Goal: Book appointment/travel/reservation

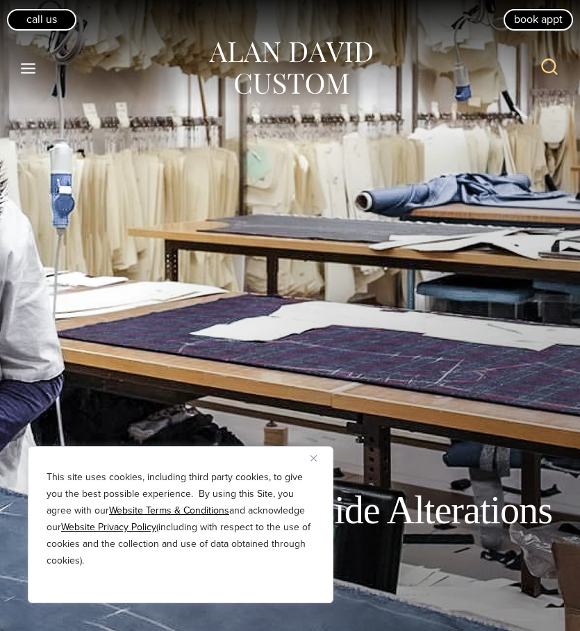
click at [287, 426] on div "Outside Alterations" at bounding box center [290, 315] width 580 height 631
click at [316, 459] on img "Close" at bounding box center [314, 458] width 6 height 6
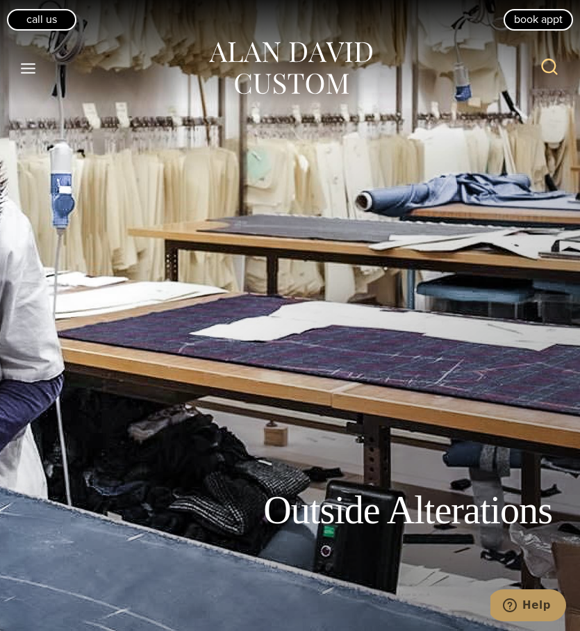
click at [31, 65] on icon "Toggle Menu" at bounding box center [27, 68] width 17 height 17
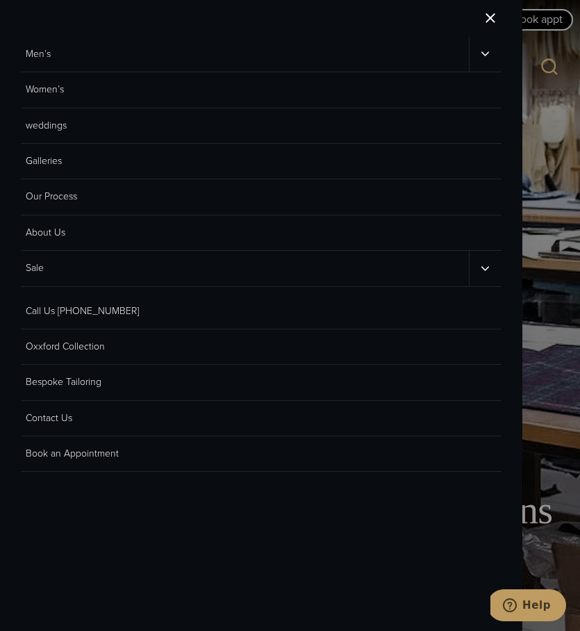
click at [43, 57] on link "Men’s" at bounding box center [245, 54] width 448 height 35
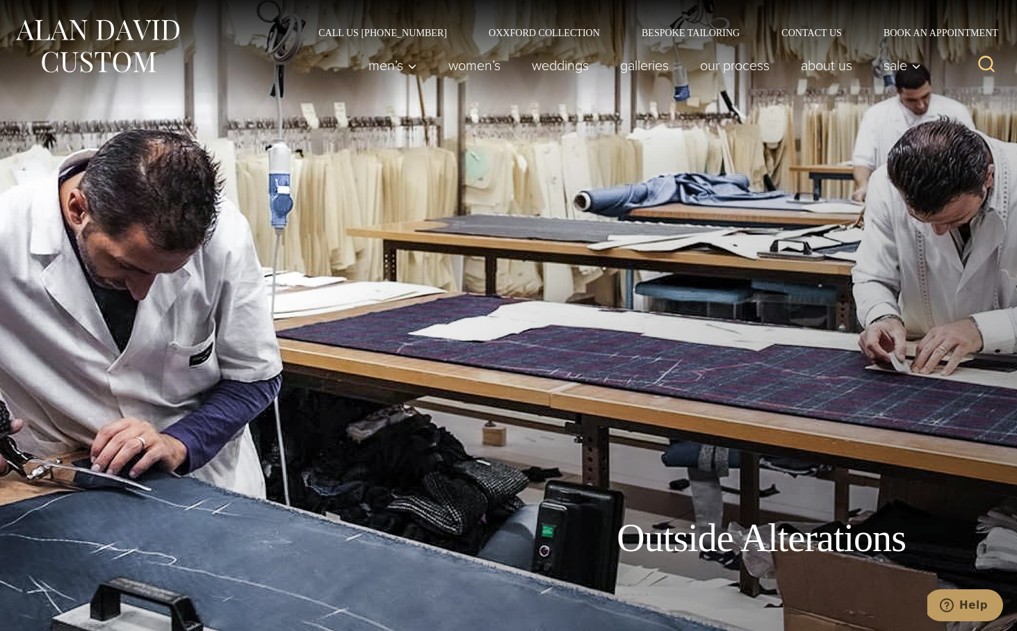
click at [101, 42] on img at bounding box center [97, 46] width 167 height 62
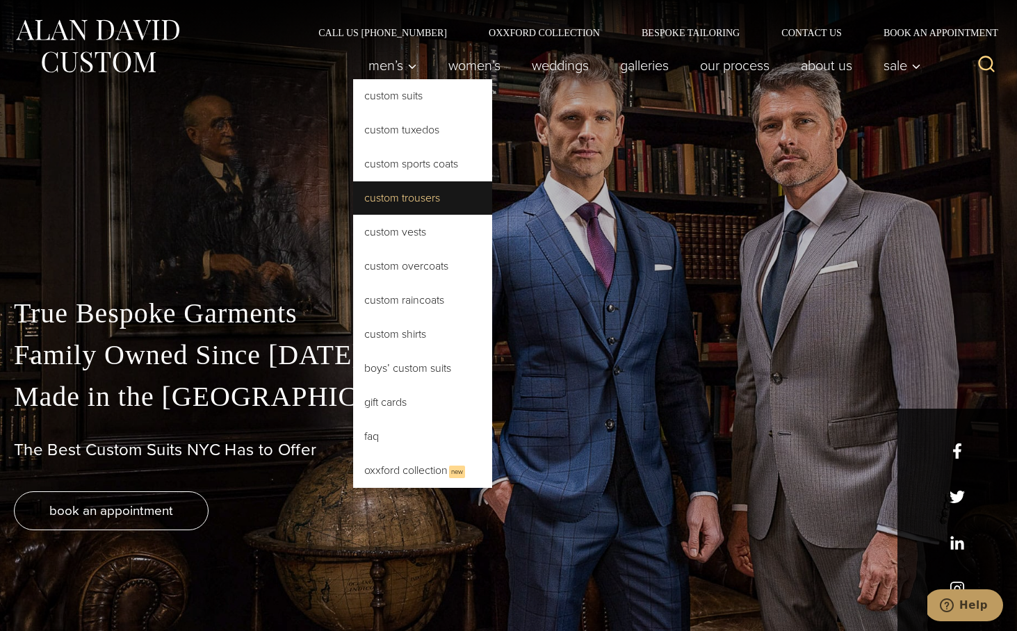
click at [397, 203] on link "Custom Trousers" at bounding box center [422, 197] width 139 height 33
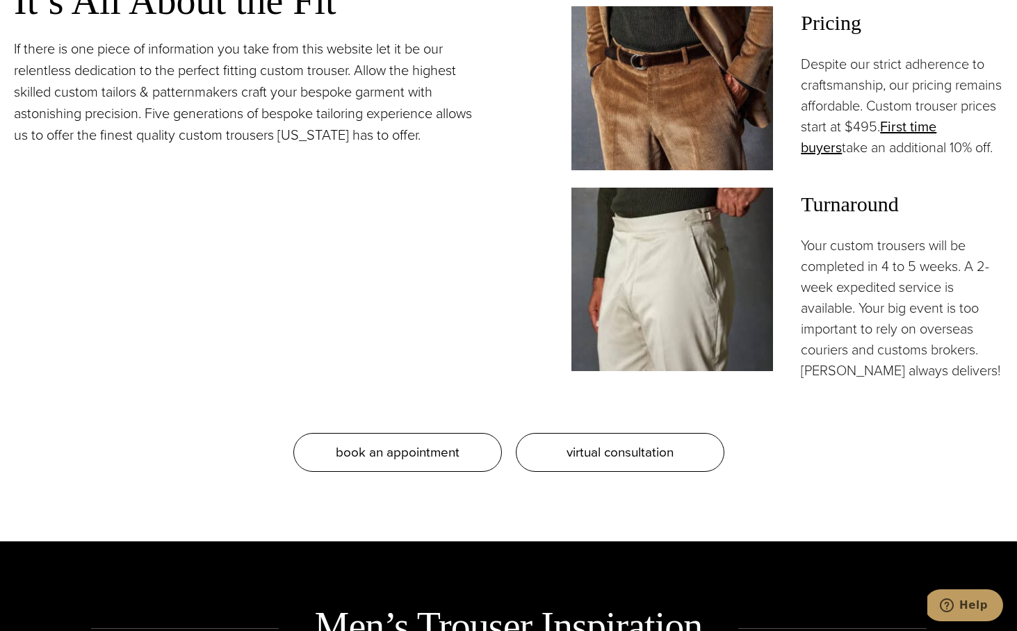
scroll to position [1300, 0]
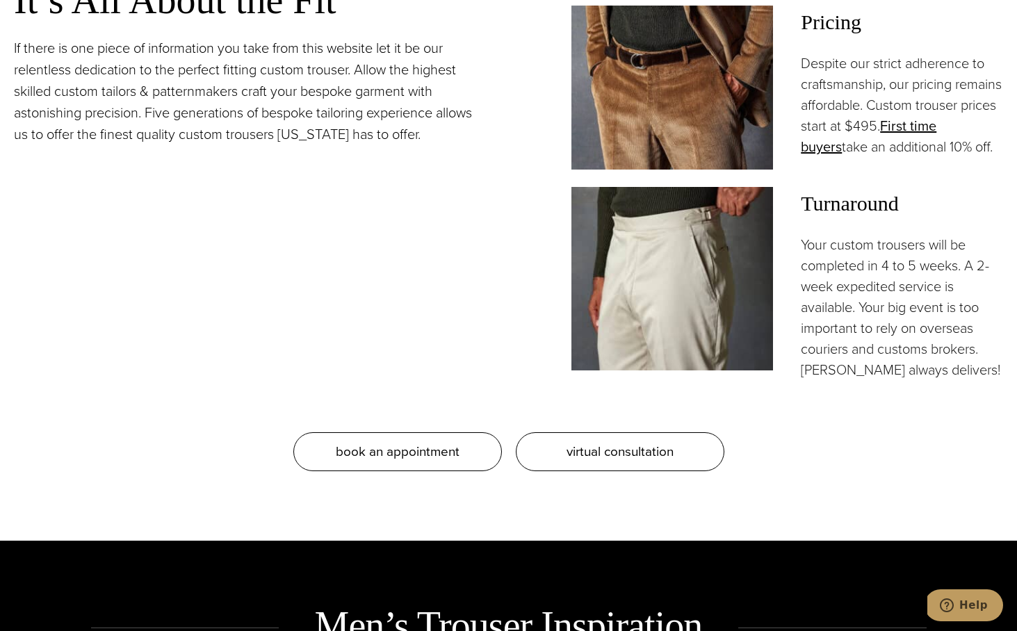
click at [661, 323] on img at bounding box center [672, 278] width 202 height 183
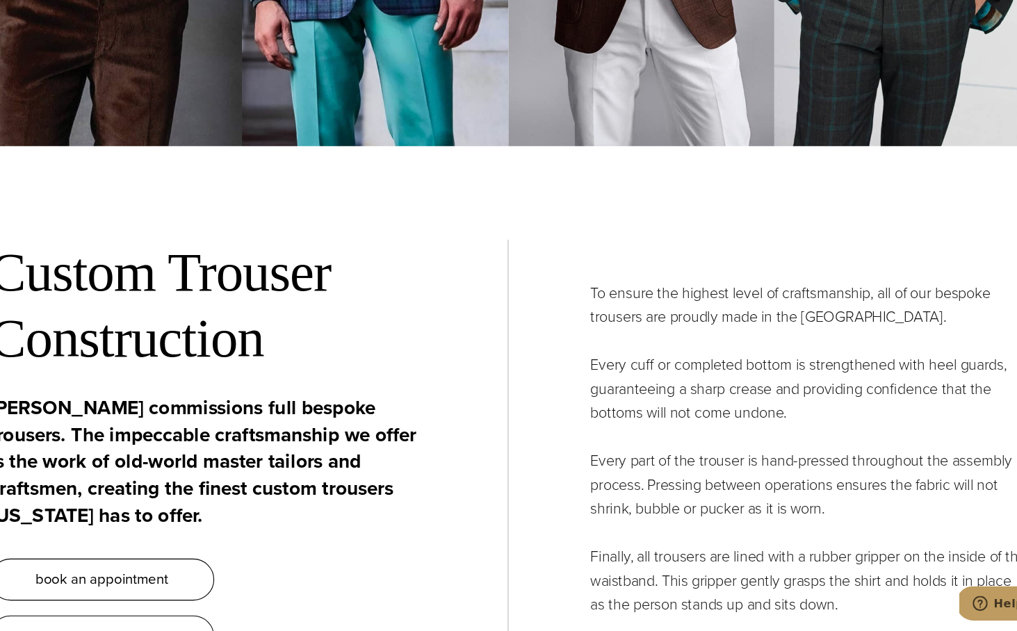
scroll to position [4678, 0]
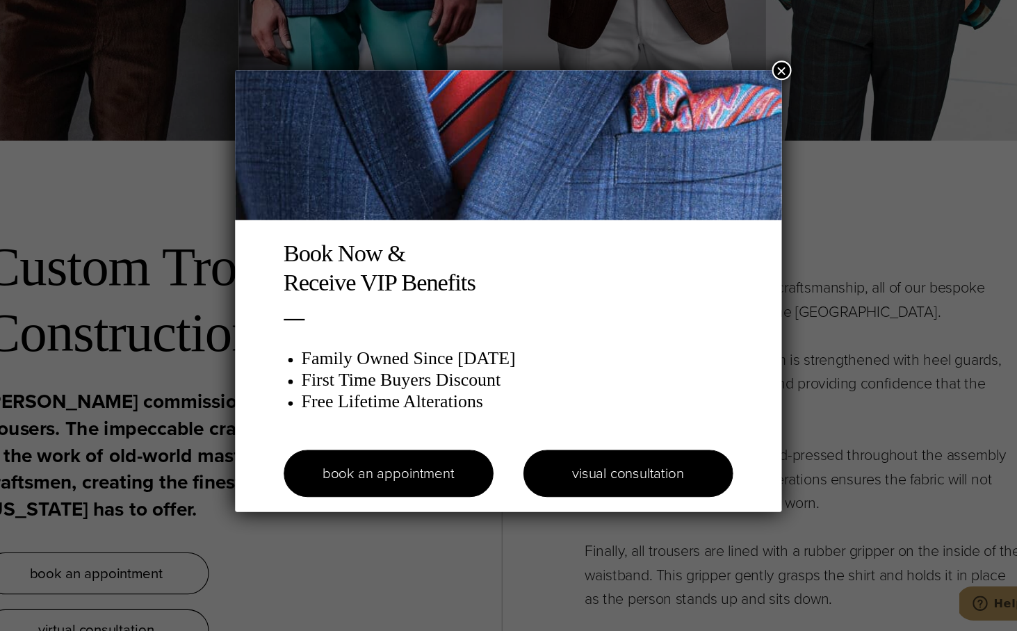
click at [571, 480] on link "visual consultation" at bounding box center [620, 485] width 195 height 44
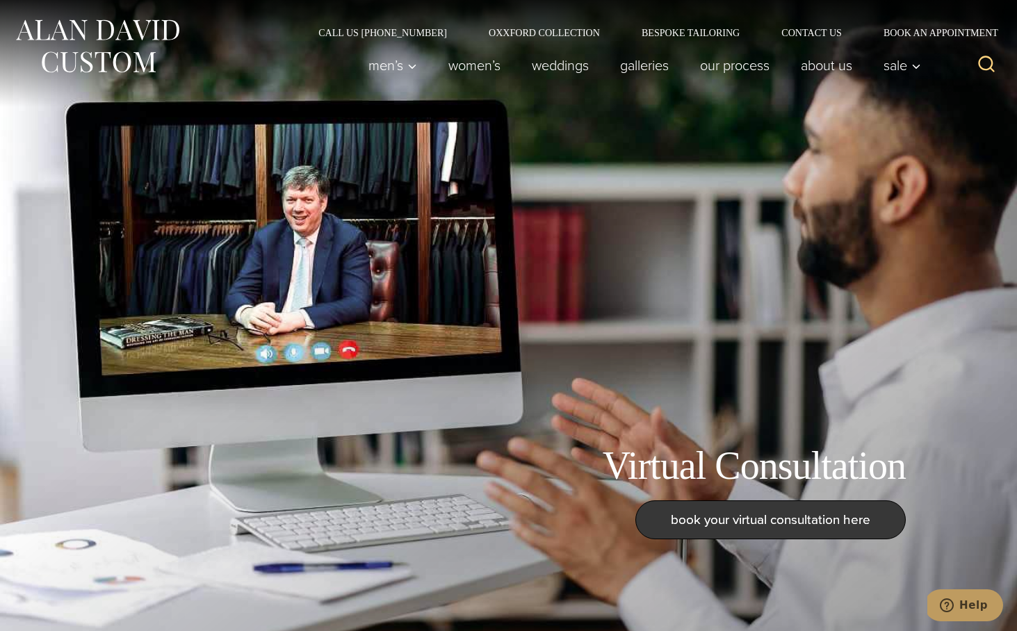
click at [714, 516] on span "book your virtual consultation here" at bounding box center [770, 519] width 199 height 20
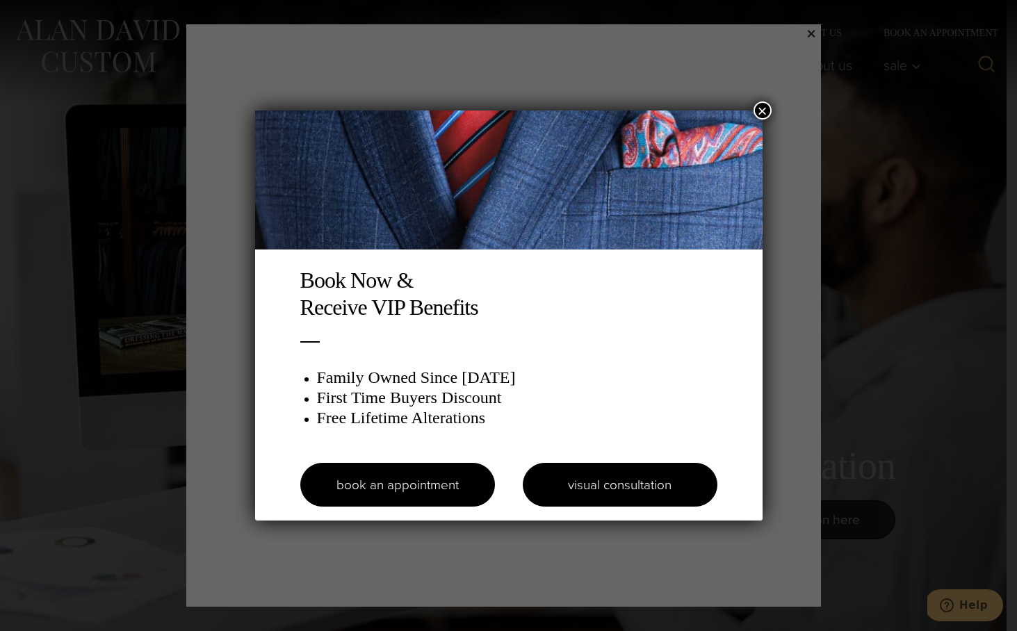
click at [576, 491] on link "visual consultation" at bounding box center [620, 485] width 195 height 44
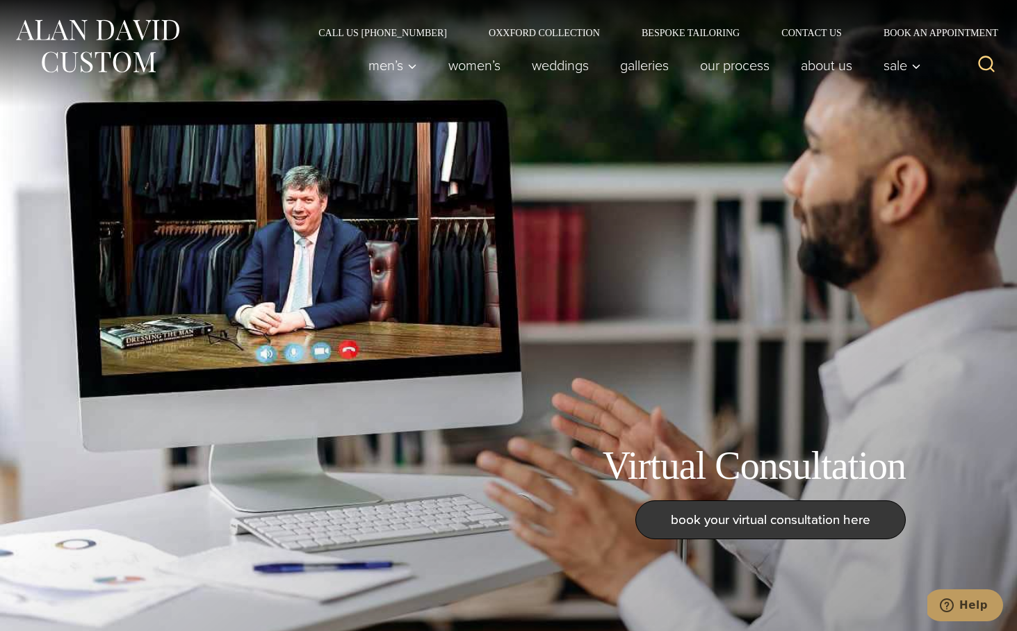
click at [691, 525] on span "book your virtual consultation here" at bounding box center [770, 519] width 199 height 20
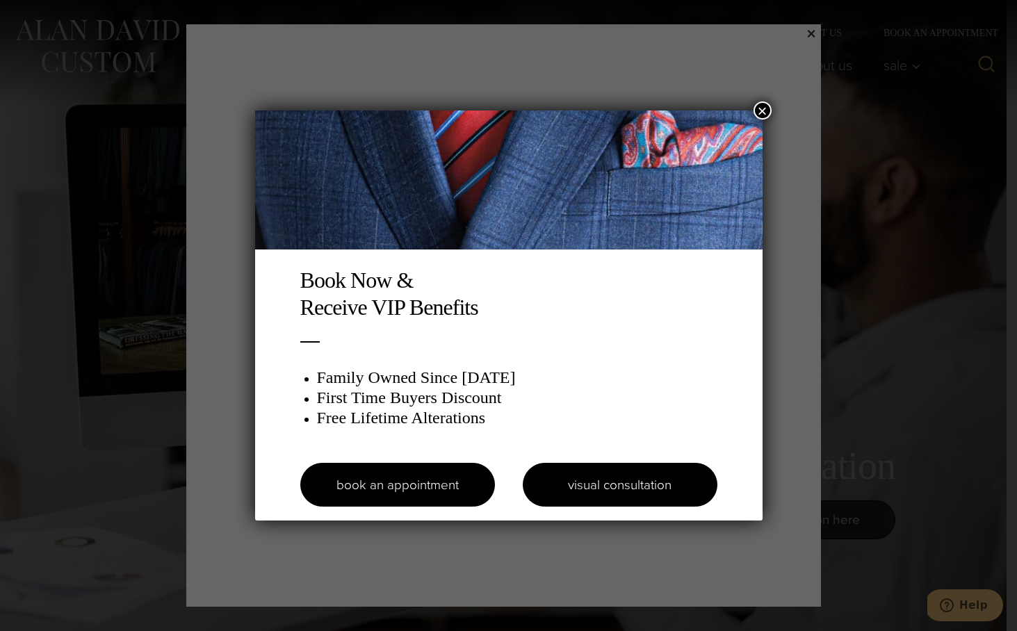
click at [649, 486] on link "visual consultation" at bounding box center [620, 485] width 195 height 44
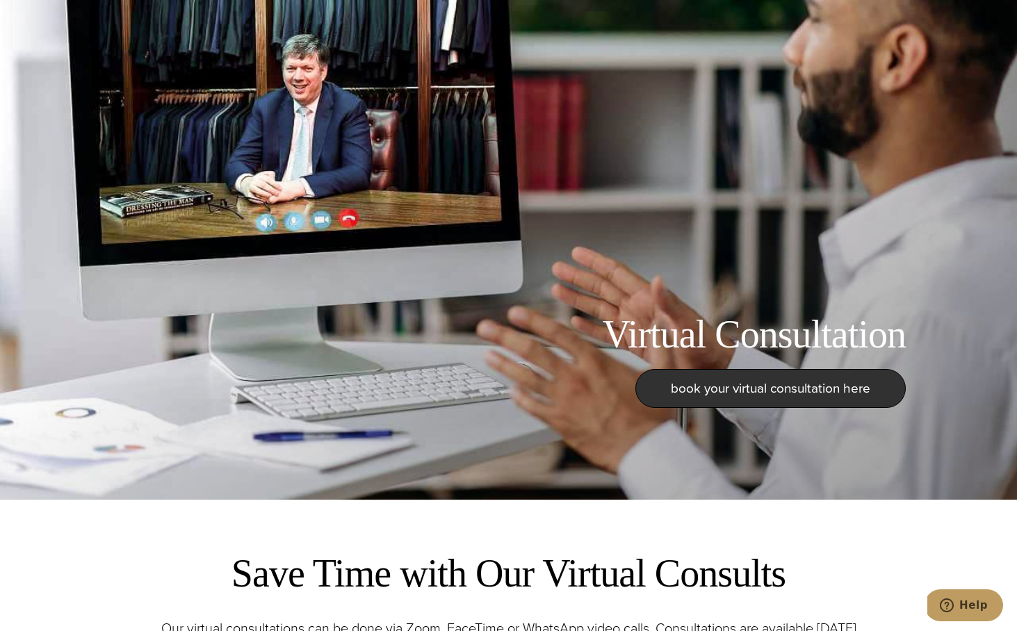
scroll to position [144, 0]
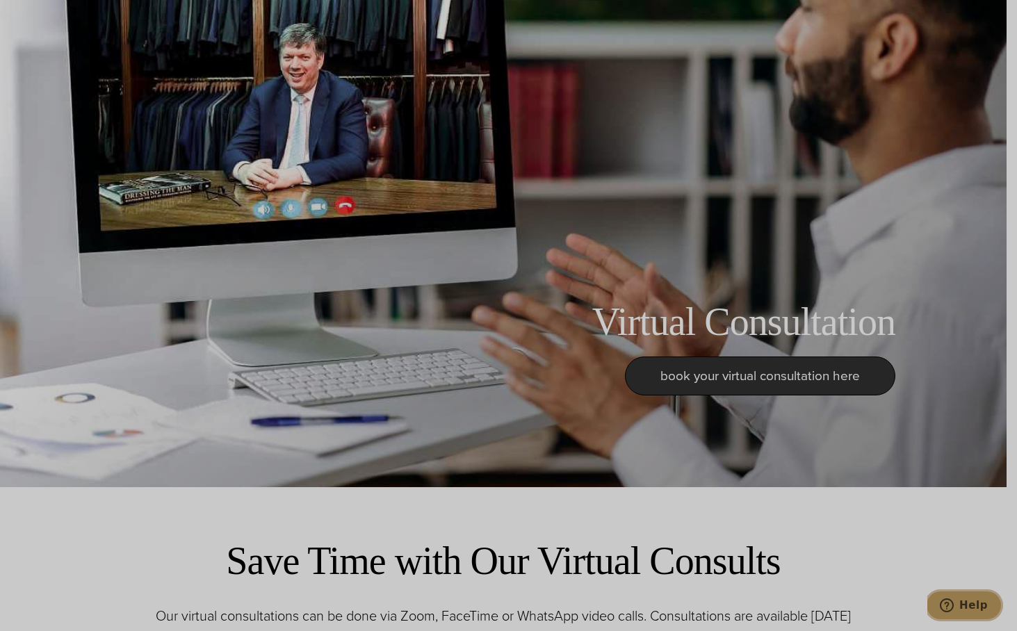
click at [974, 607] on span "Help" at bounding box center [973, 605] width 28 height 13
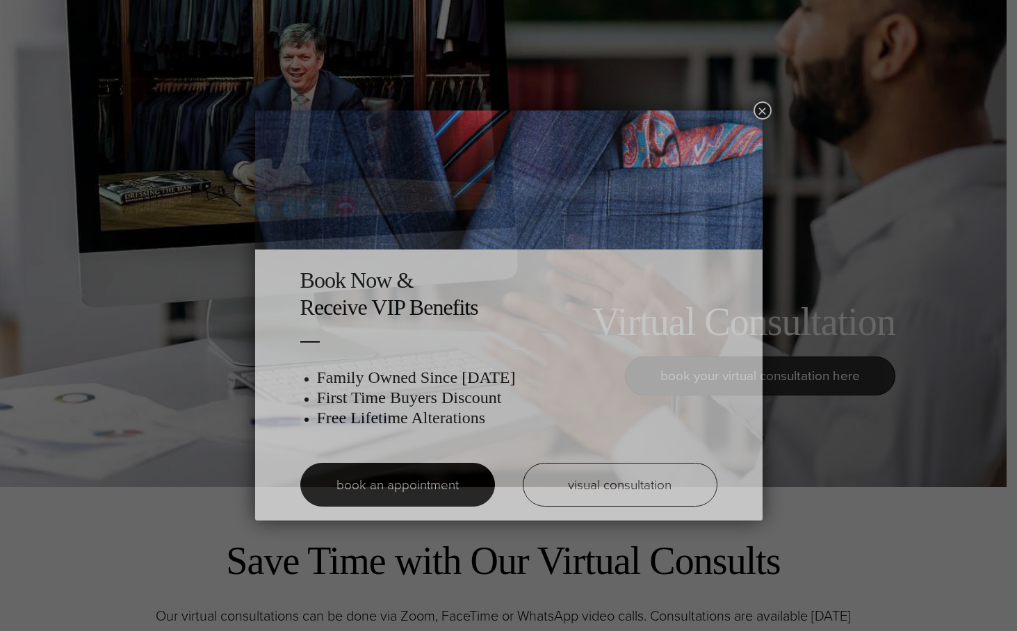
scroll to position [0, 0]
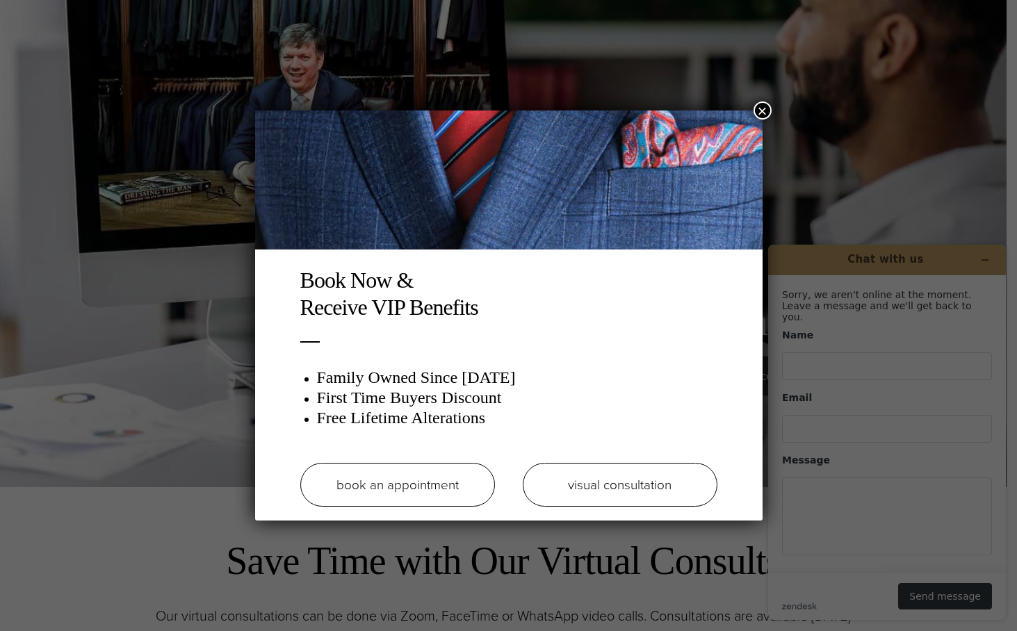
click at [441, 489] on link "book an appointment" at bounding box center [397, 485] width 195 height 44
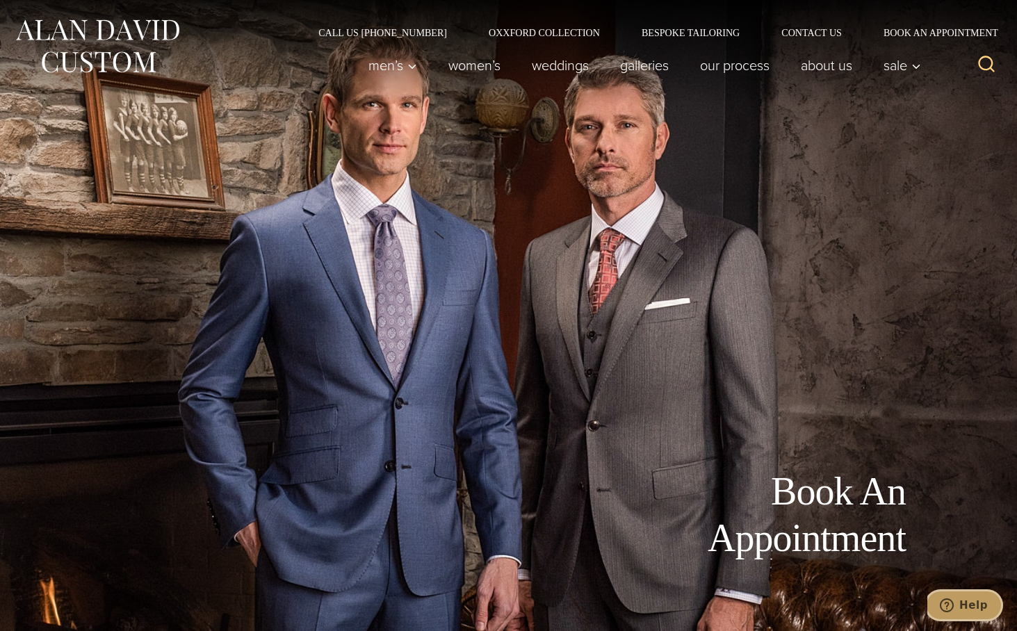
click at [968, 607] on span "Help" at bounding box center [973, 605] width 28 height 13
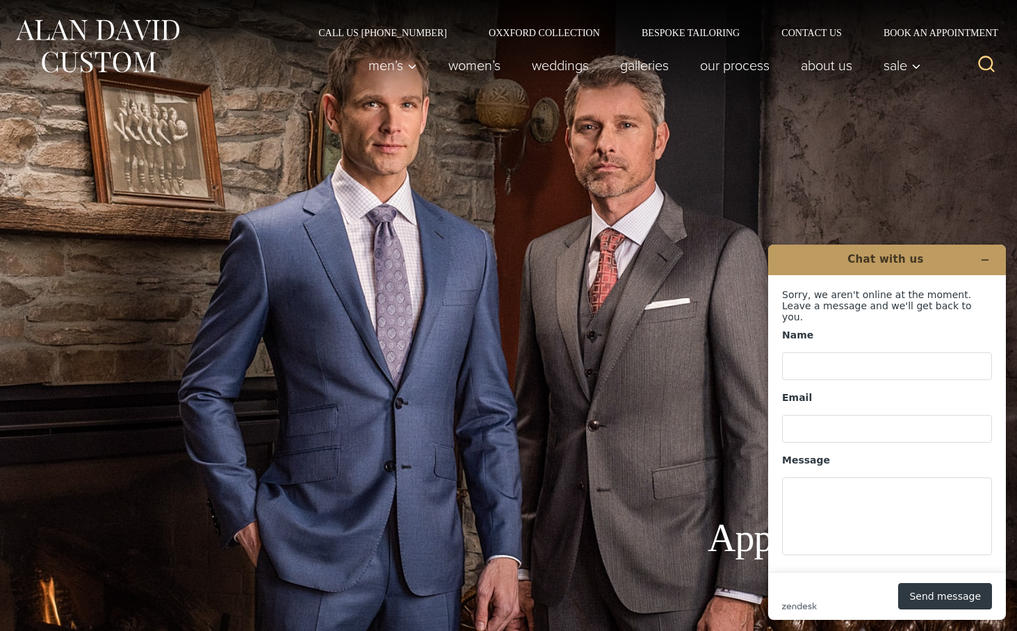
click at [901, 129] on div "Book An Appointment" at bounding box center [508, 315] width 1017 height 631
click at [626, 64] on link "Galleries" at bounding box center [645, 65] width 80 height 28
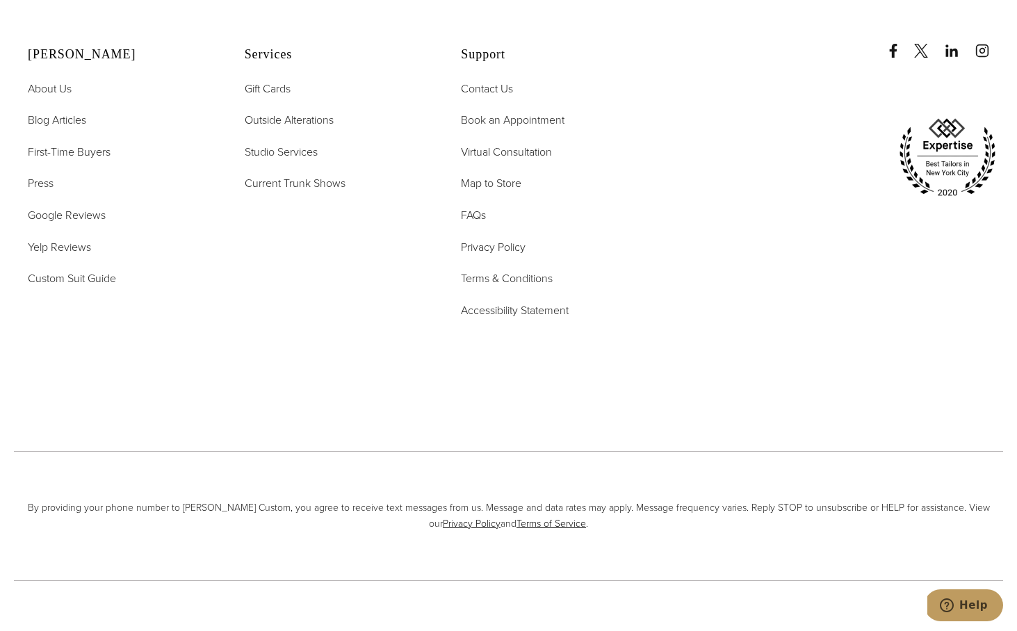
scroll to position [3783, 0]
click at [315, 174] on span "Current Trunk Shows" at bounding box center [295, 182] width 101 height 16
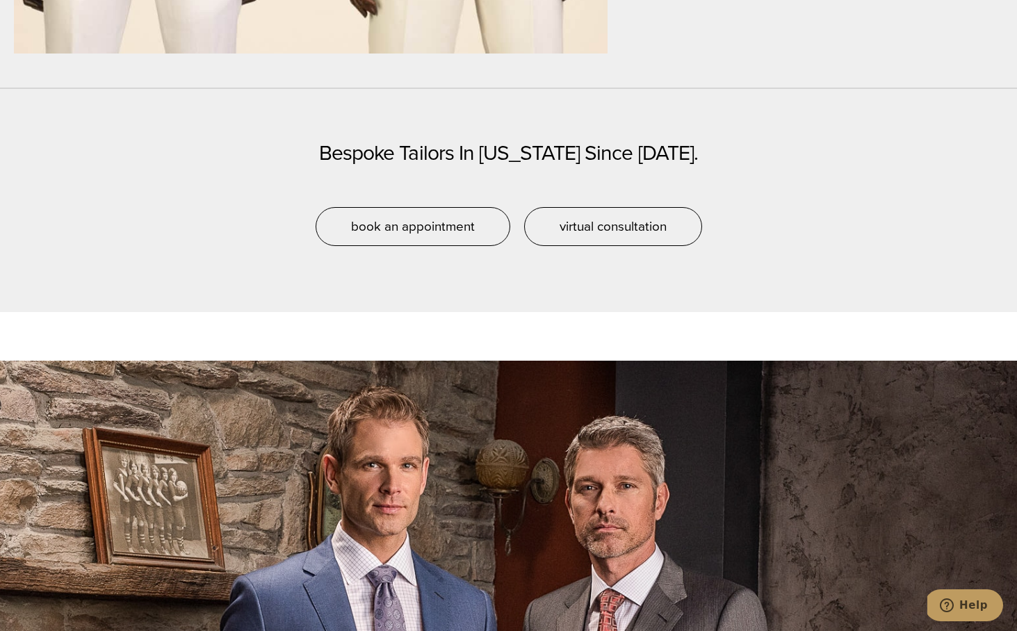
scroll to position [3504, 0]
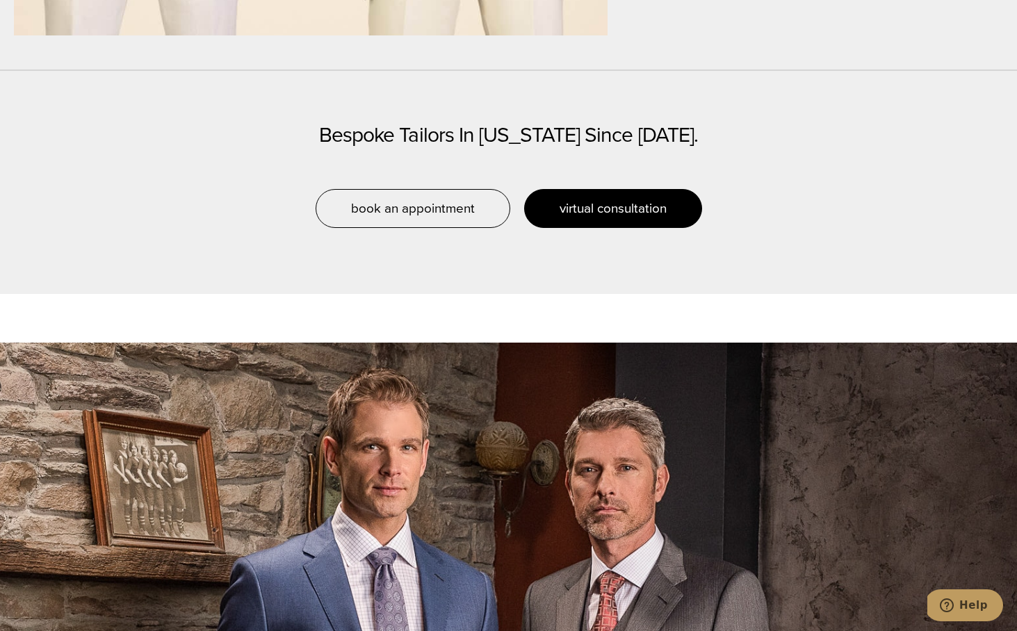
click at [580, 208] on span "virtual consultation" at bounding box center [612, 208] width 107 height 20
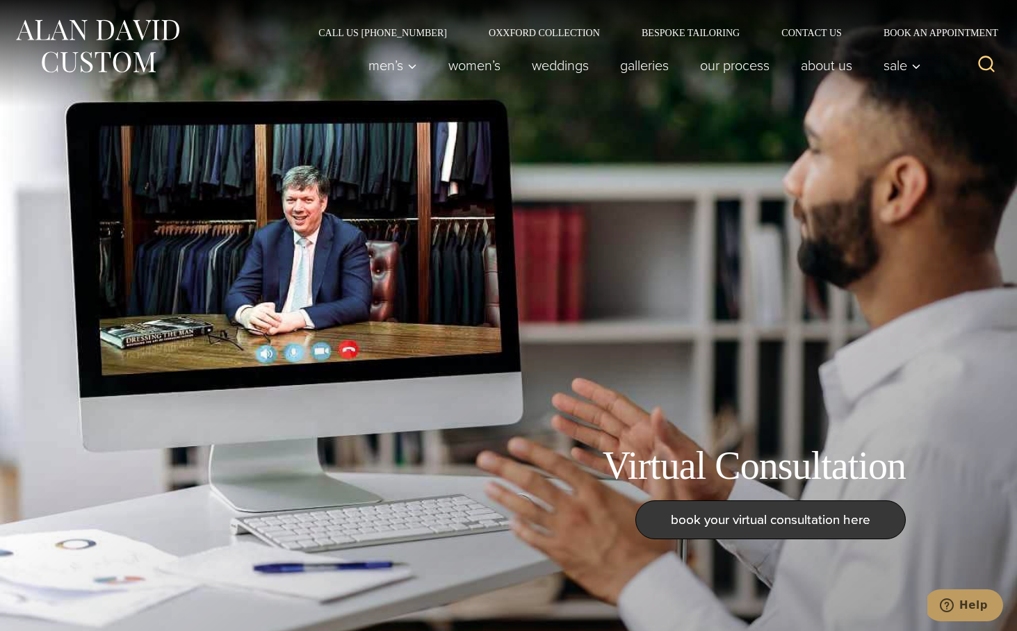
click at [709, 520] on span "book your virtual consultation here" at bounding box center [770, 519] width 199 height 20
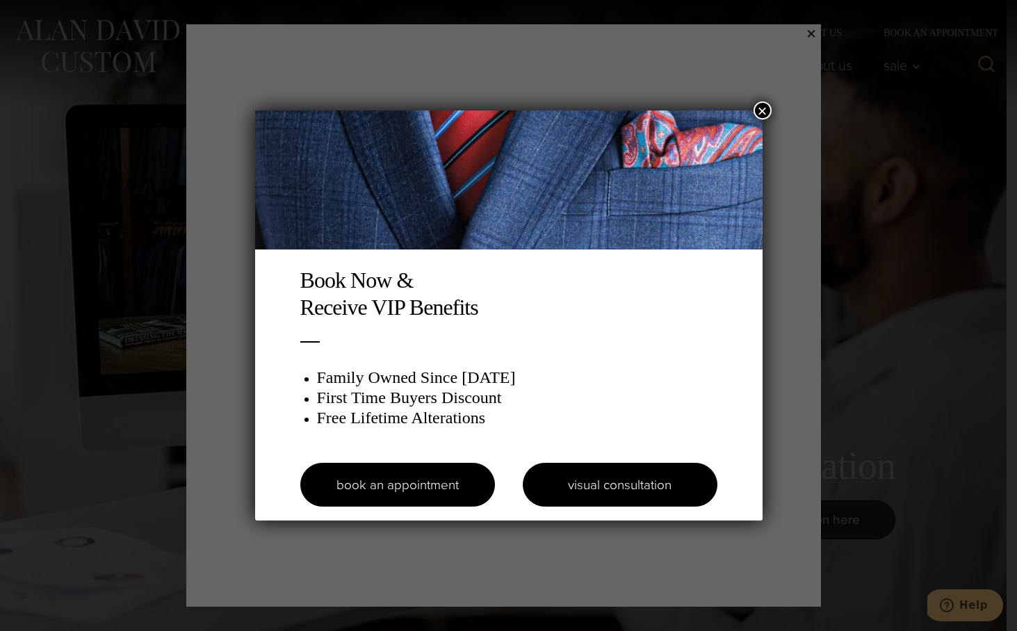
click at [582, 490] on link "visual consultation" at bounding box center [620, 485] width 195 height 44
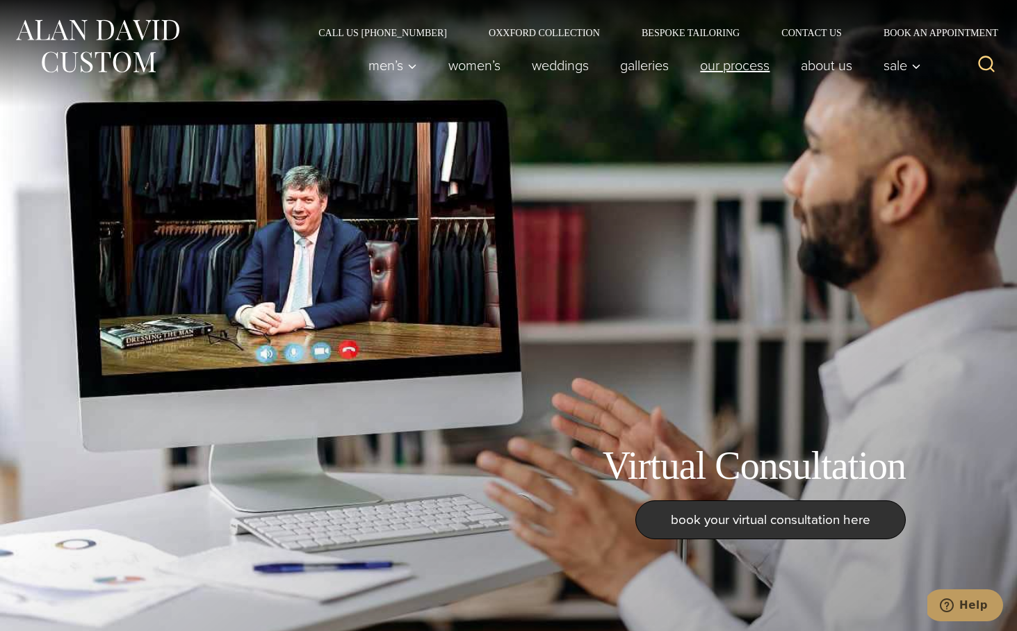
click at [706, 62] on link "Our Process" at bounding box center [735, 65] width 101 height 28
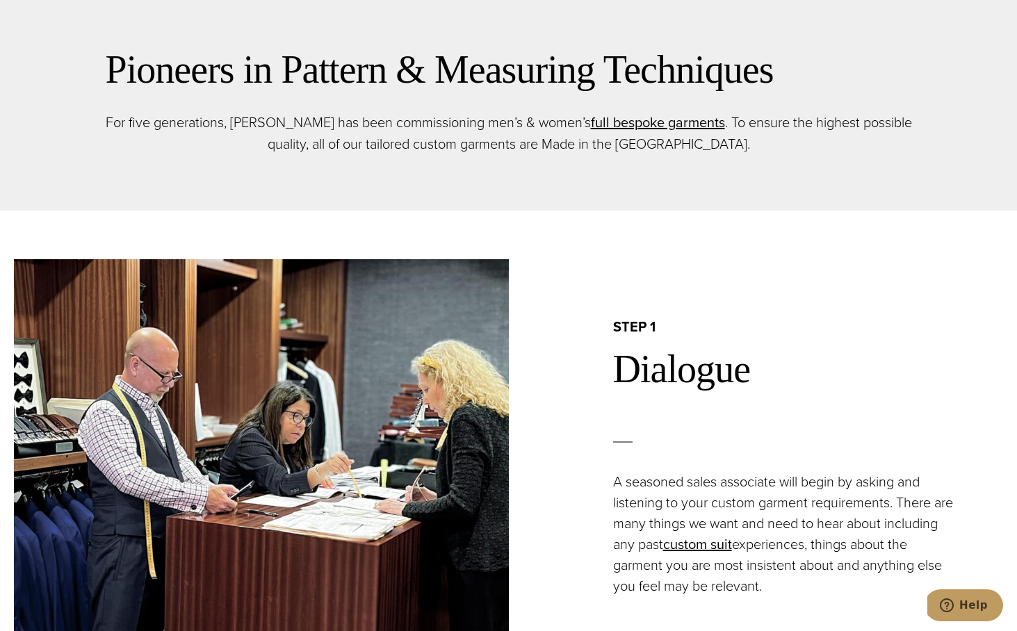
scroll to position [742, 0]
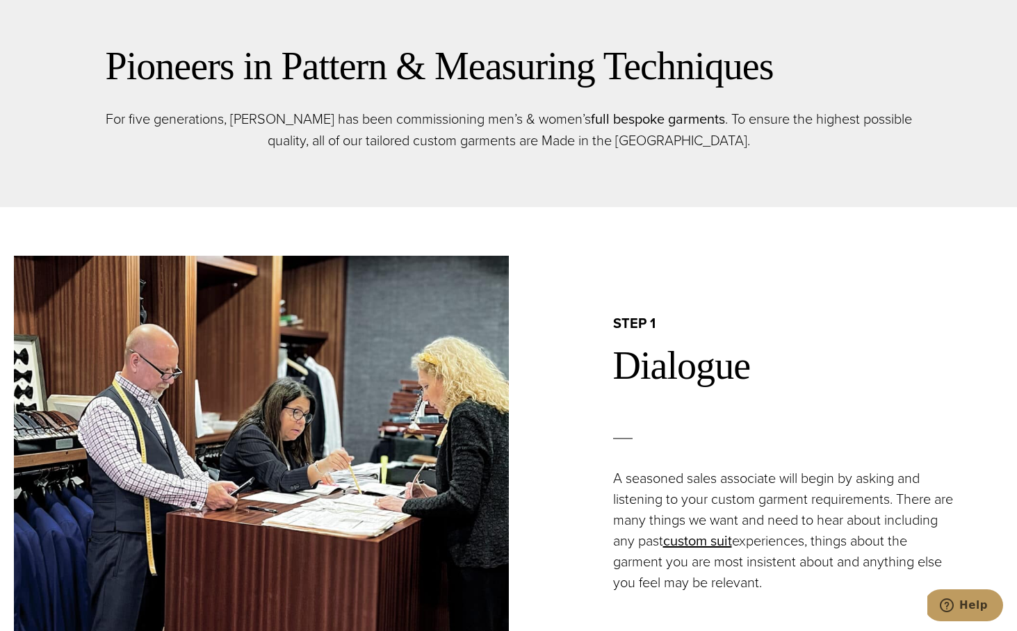
click at [646, 116] on link "full bespoke garments" at bounding box center [658, 118] width 134 height 21
